Goal: Transaction & Acquisition: Purchase product/service

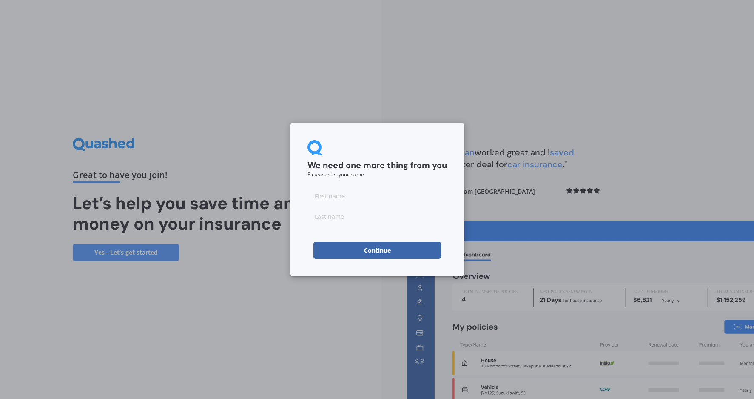
click at [330, 201] on input at bounding box center [378, 195] width 140 height 17
type input "Morag"
type input "[PERSON_NAME]"
click button "Continue" at bounding box center [378, 250] width 128 height 17
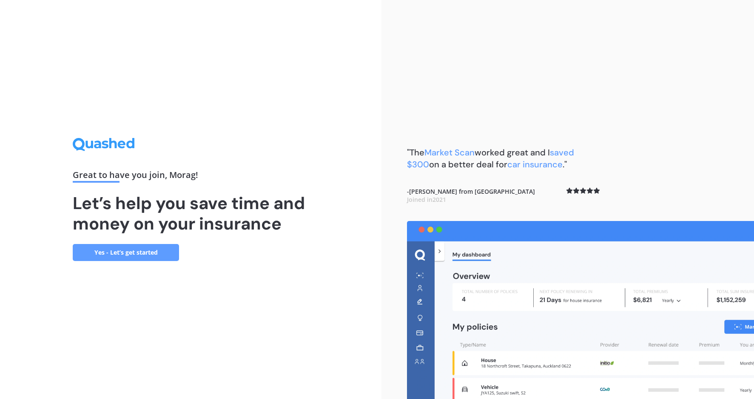
click at [144, 254] on link "Yes - Let’s get started" at bounding box center [126, 252] width 106 height 17
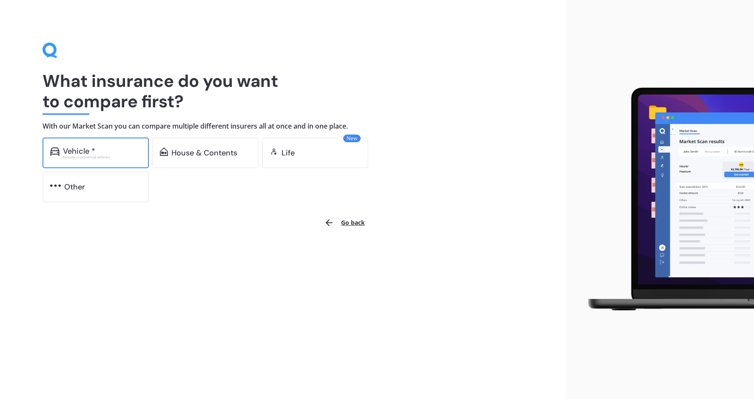
click at [89, 147] on div "Vehicle *" at bounding box center [79, 151] width 32 height 9
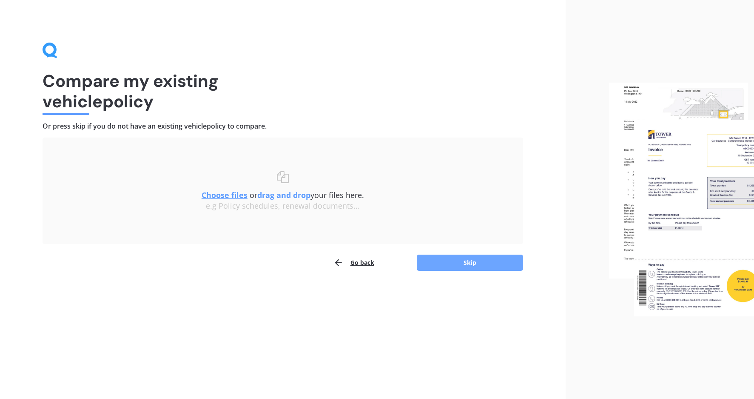
click at [463, 262] on button "Skip" at bounding box center [470, 262] width 106 height 16
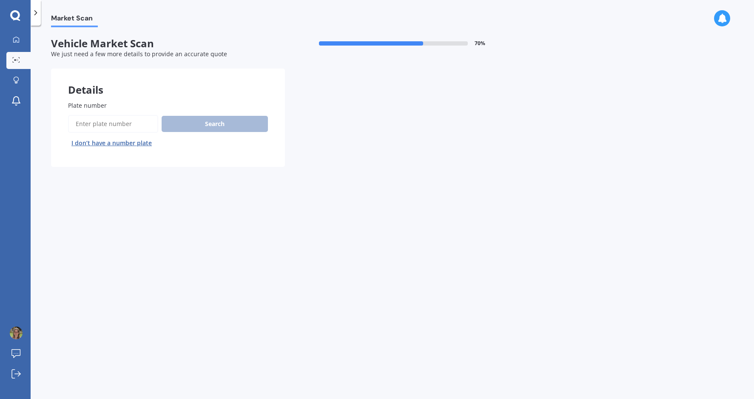
click at [143, 120] on input "Plate number" at bounding box center [113, 124] width 90 height 18
type input "2TEAS"
click at [218, 124] on button "Search" at bounding box center [215, 124] width 106 height 16
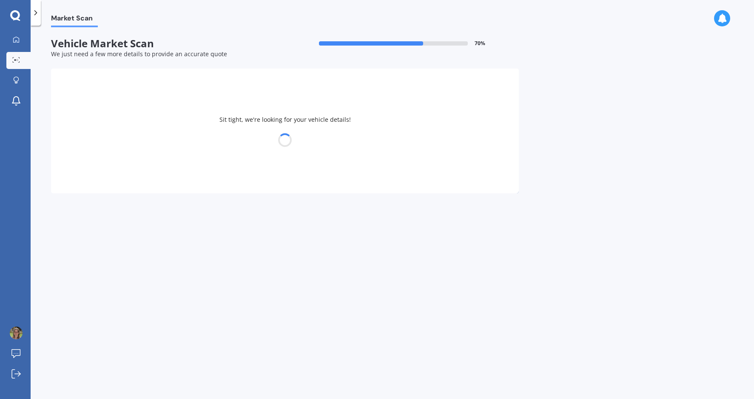
select select "OMODA"
select select "O9"
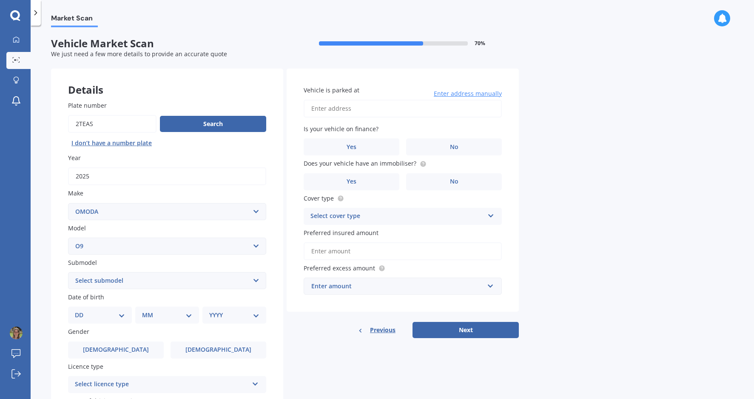
click at [117, 282] on select "Select submodel PHEV" at bounding box center [167, 280] width 198 height 17
select select "PHEV"
click at [68, 272] on select "Select submodel PHEV" at bounding box center [167, 280] width 198 height 17
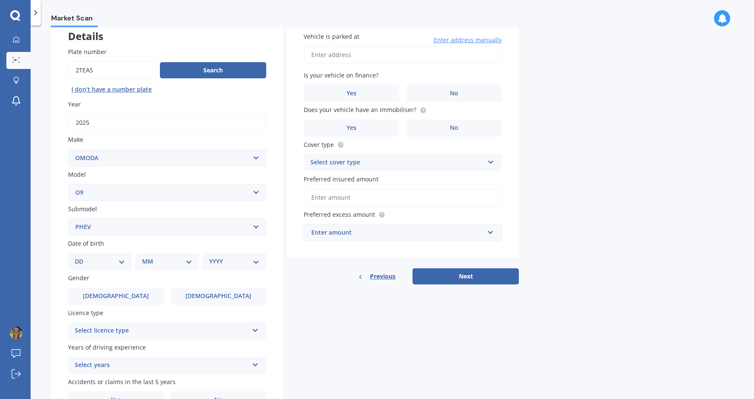
scroll to position [102, 0]
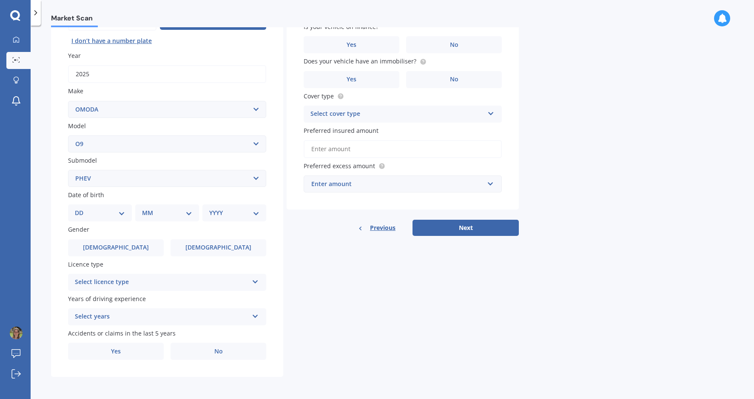
click at [116, 214] on select "DD 01 02 03 04 05 06 07 08 09 10 11 12 13 14 15 16 17 18 19 20 21 22 23 24 25 2…" at bounding box center [100, 212] width 50 height 9
select select "08"
click at [82, 208] on select "DD 01 02 03 04 05 06 07 08 09 10 11 12 13 14 15 16 17 18 19 20 21 22 23 24 25 2…" at bounding box center [100, 212] width 50 height 9
click at [172, 209] on select "MM 01 02 03 04 05 06 07 08 09 10 11 12" at bounding box center [169, 212] width 47 height 9
select select "06"
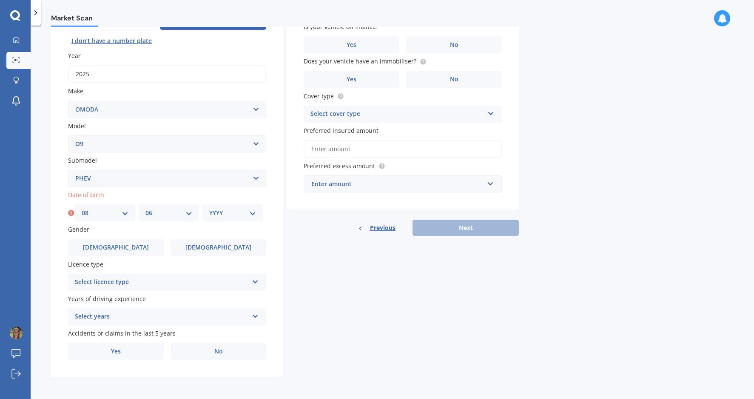
click at [146, 208] on select "MM 01 02 03 04 05 06 07 08 09 10 11 12" at bounding box center [169, 212] width 47 height 9
click at [226, 216] on select "YYYY 2025 2024 2023 2022 2021 2020 2019 2018 2017 2016 2015 2014 2013 2012 2011…" at bounding box center [232, 212] width 47 height 9
select select "1974"
click at [209, 208] on select "YYYY 2025 2024 2023 2022 2021 2020 2019 2018 2017 2016 2015 2014 2013 2012 2011…" at bounding box center [232, 212] width 47 height 9
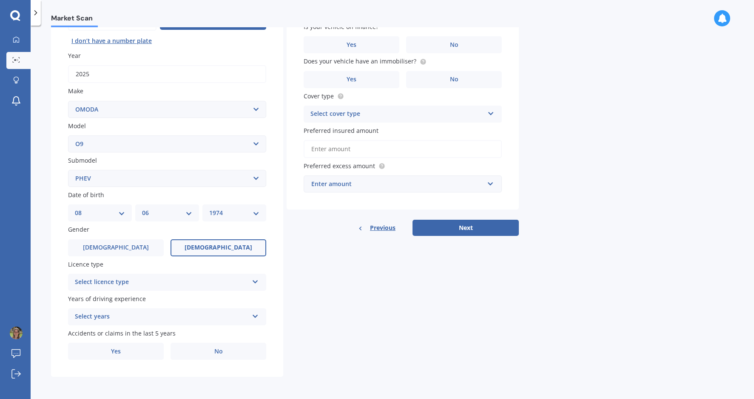
click at [228, 248] on span "[DEMOGRAPHIC_DATA]" at bounding box center [219, 247] width 68 height 7
click at [0, 0] on input "[DEMOGRAPHIC_DATA]" at bounding box center [0, 0] width 0 height 0
click at [179, 279] on div "Select licence type" at bounding box center [162, 282] width 174 height 10
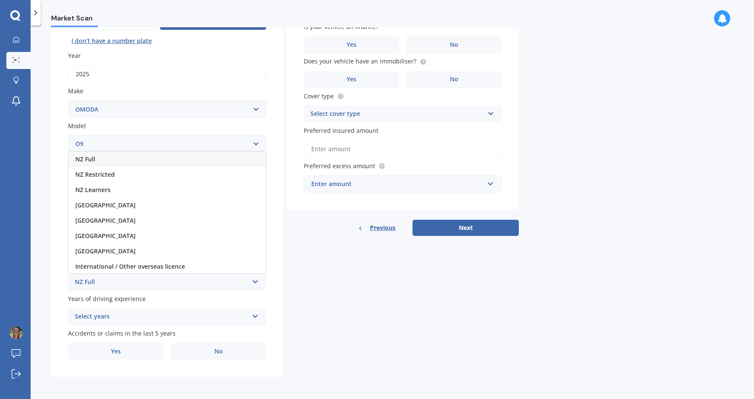
click at [152, 160] on div "NZ Full" at bounding box center [167, 158] width 197 height 15
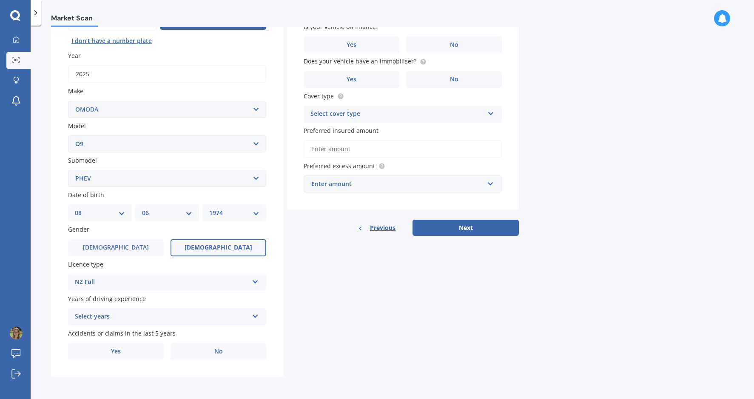
click at [131, 318] on div "Select years" at bounding box center [162, 316] width 174 height 10
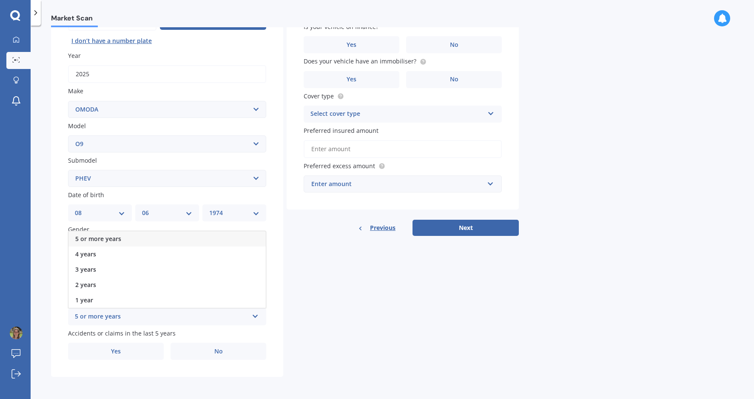
click at [128, 243] on div "5 or more years" at bounding box center [167, 238] width 197 height 15
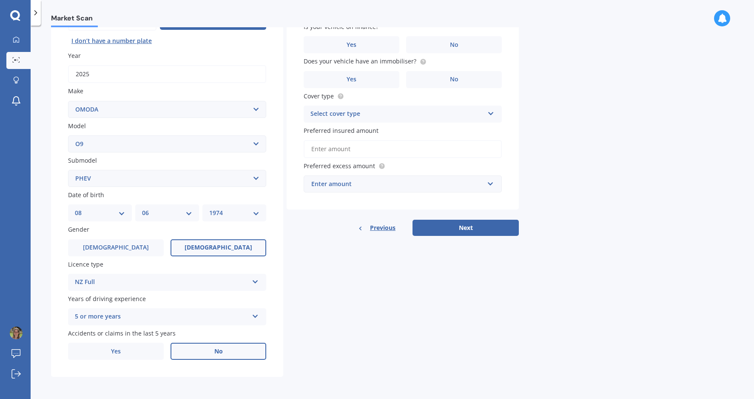
click at [223, 350] on label "No" at bounding box center [219, 351] width 96 height 17
click at [0, 0] on input "No" at bounding box center [0, 0] width 0 height 0
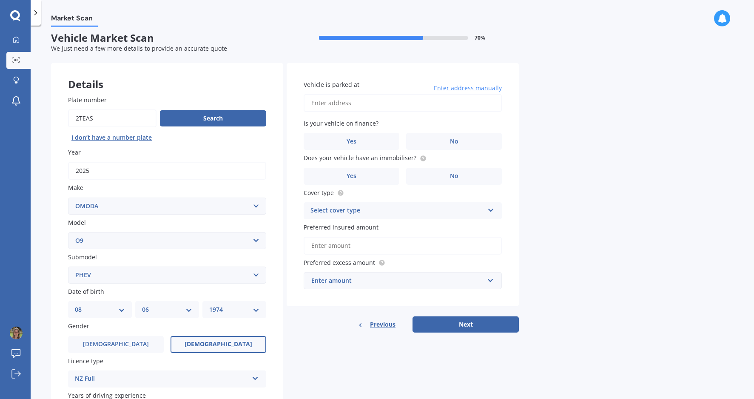
scroll to position [0, 0]
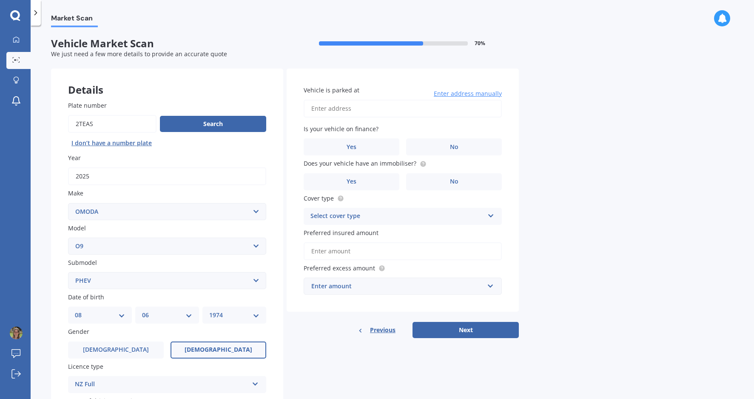
click at [372, 111] on input "Vehicle is parked at" at bounding box center [403, 109] width 198 height 18
type input "[STREET_ADDRESS]"
click at [439, 150] on label "No" at bounding box center [454, 146] width 96 height 17
click at [0, 0] on input "No" at bounding box center [0, 0] width 0 height 0
click at [353, 178] on span "Yes" at bounding box center [352, 181] width 10 height 7
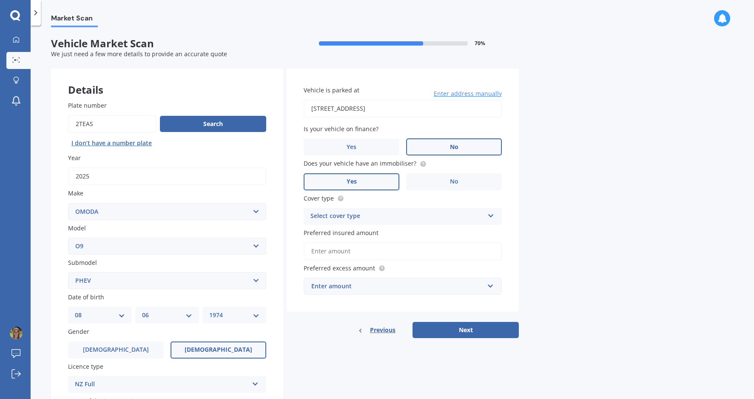
click at [0, 0] on input "Yes" at bounding box center [0, 0] width 0 height 0
click at [365, 217] on div "Select cover type" at bounding box center [398, 216] width 174 height 10
click at [364, 232] on div "Comprehensive" at bounding box center [402, 232] width 197 height 15
click at [346, 249] on input "Preferred insured amount" at bounding box center [403, 251] width 198 height 18
click at [329, 285] on div "Enter amount" at bounding box center [397, 285] width 173 height 9
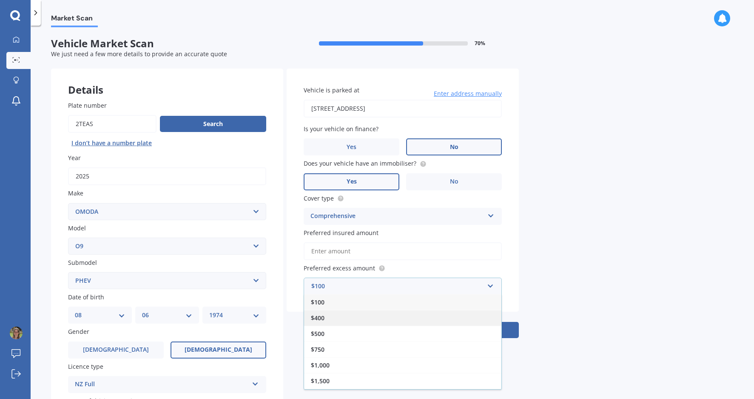
click at [325, 316] on div "$400" at bounding box center [402, 318] width 197 height 16
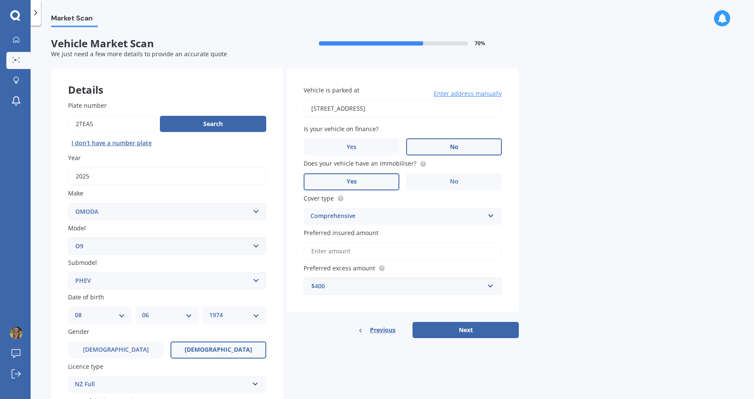
click at [341, 289] on div "$400" at bounding box center [397, 285] width 173 height 9
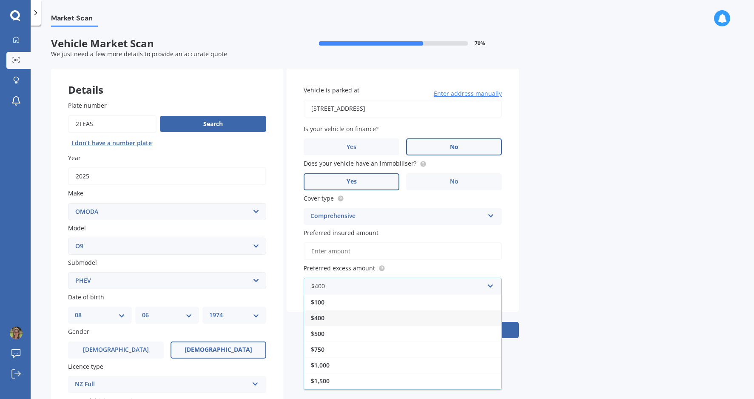
click at [334, 319] on div "$400" at bounding box center [402, 318] width 197 height 16
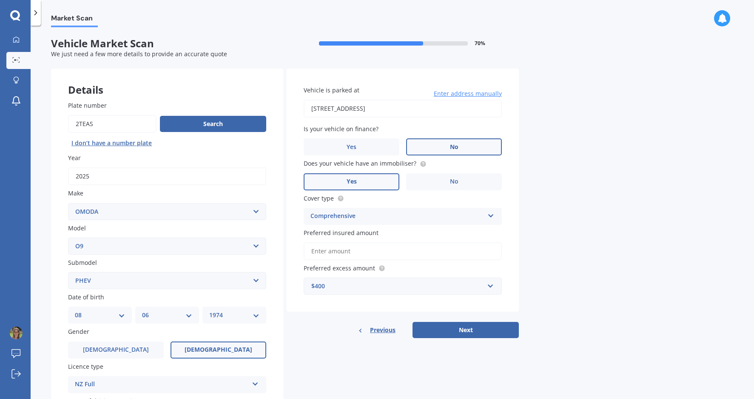
click at [399, 254] on input "Preferred insured amount" at bounding box center [403, 251] width 198 height 18
click at [360, 288] on div "$400" at bounding box center [397, 285] width 173 height 9
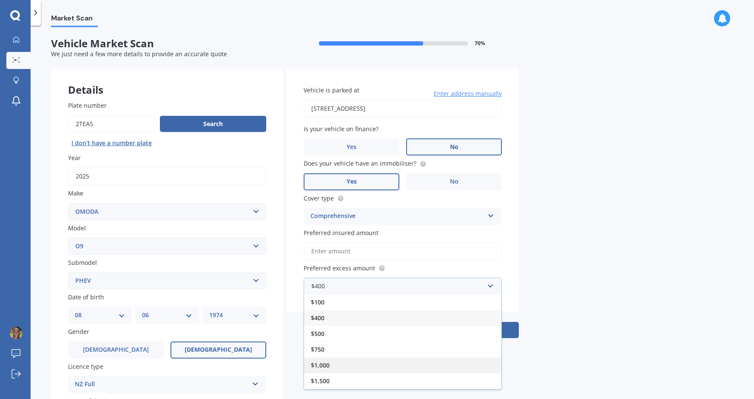
click at [345, 363] on div "$1,000" at bounding box center [402, 365] width 197 height 16
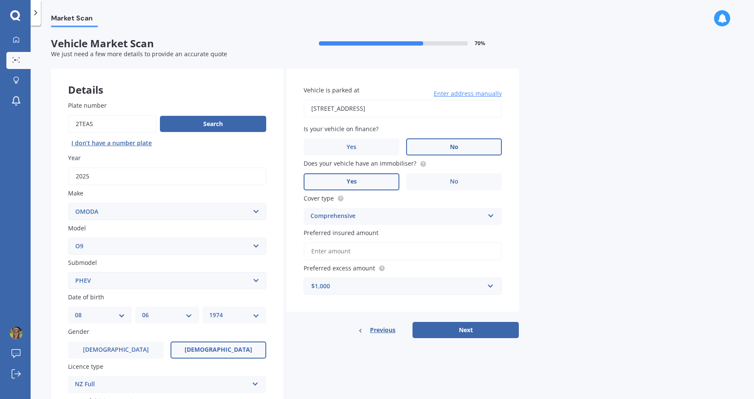
click at [333, 252] on input "Preferred insured amount" at bounding box center [403, 251] width 198 height 18
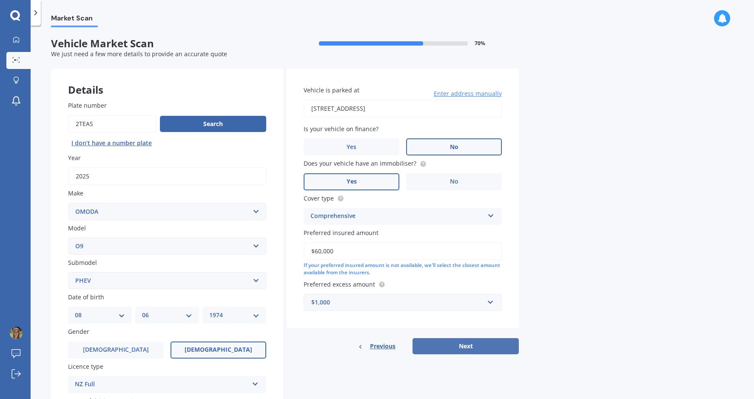
type input "$60,000"
click at [446, 347] on button "Next" at bounding box center [466, 346] width 106 height 16
select select "08"
select select "06"
select select "1974"
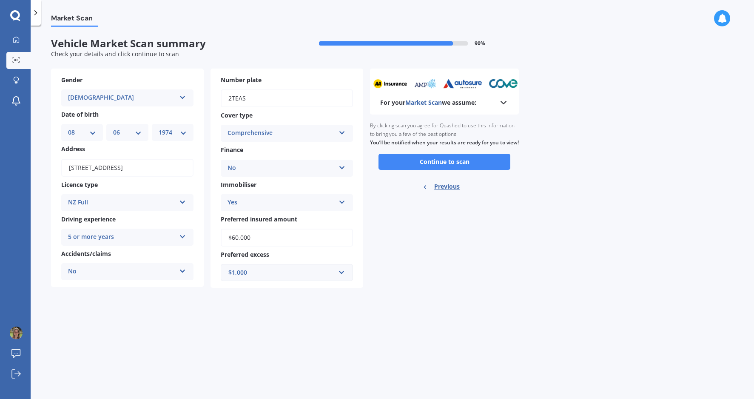
click at [502, 103] on icon at bounding box center [504, 102] width 10 height 10
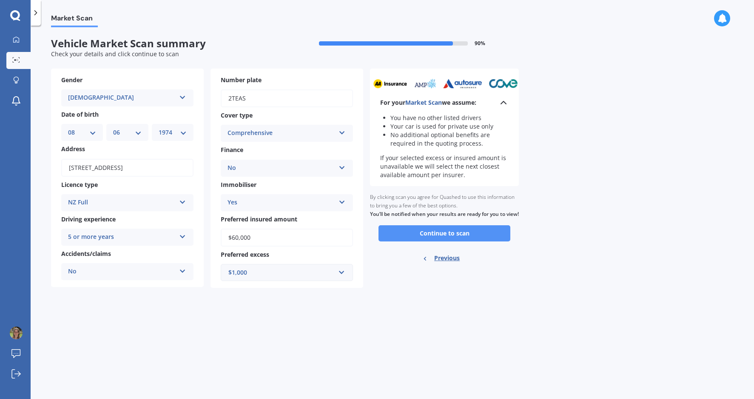
click at [467, 236] on button "Continue to scan" at bounding box center [445, 233] width 132 height 16
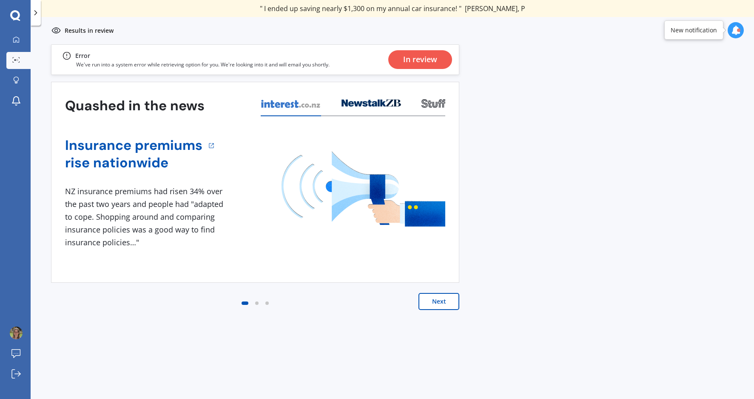
click at [430, 308] on button "Next" at bounding box center [439, 301] width 41 height 17
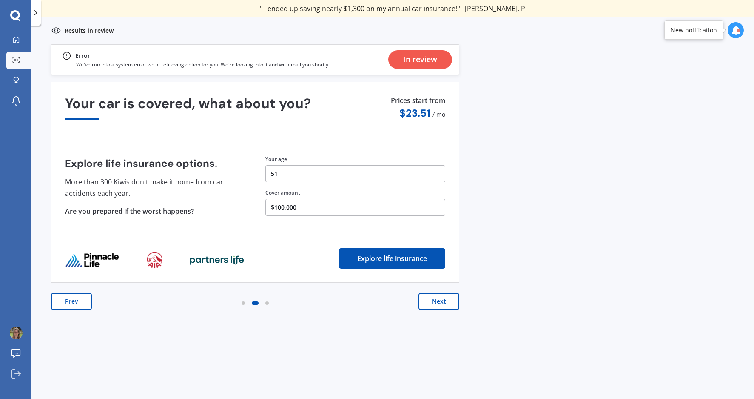
click at [431, 303] on button "Next" at bounding box center [439, 301] width 41 height 17
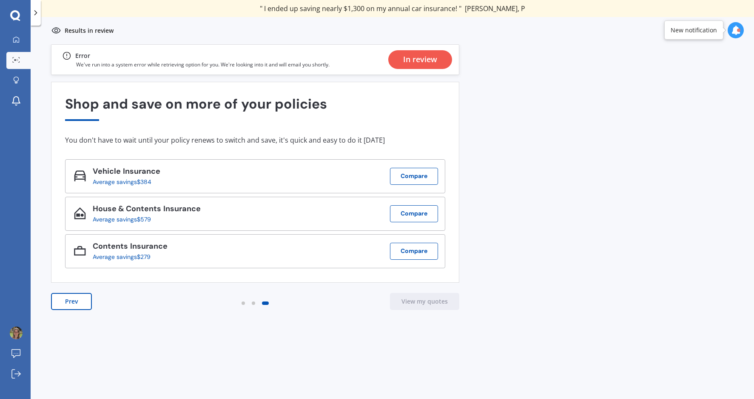
click at [691, 31] on div "New notification" at bounding box center [694, 30] width 46 height 9
click at [739, 29] on div at bounding box center [738, 30] width 3 height 3
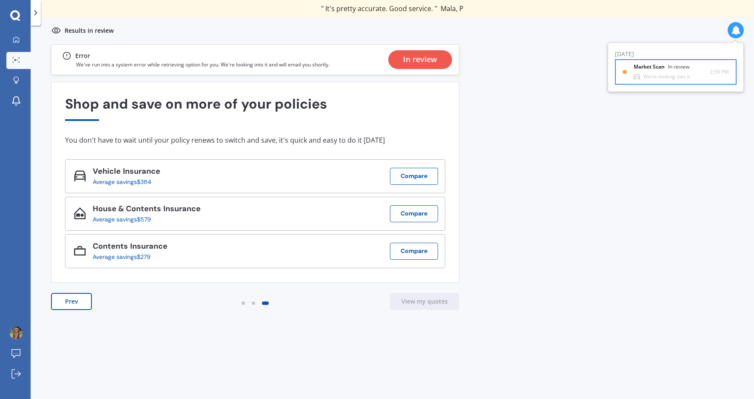
click at [674, 69] on div "In review" at bounding box center [678, 67] width 21 height 6
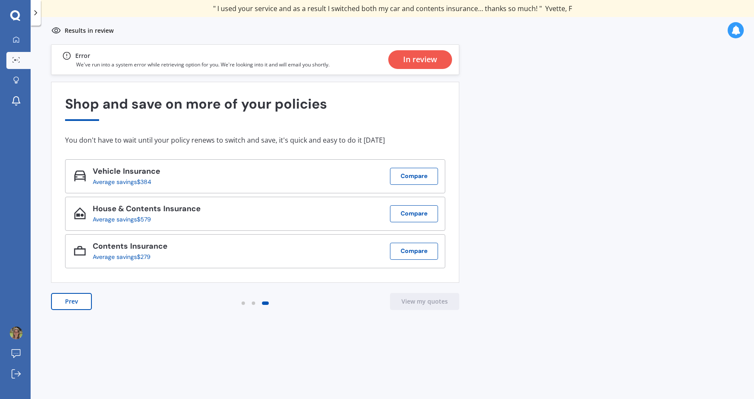
click at [204, 387] on div "Previous 80,000+ [DEMOGRAPHIC_DATA] consumers have signed up to shop and save t…" at bounding box center [393, 243] width 724 height 399
